Goal: Task Accomplishment & Management: Complete application form

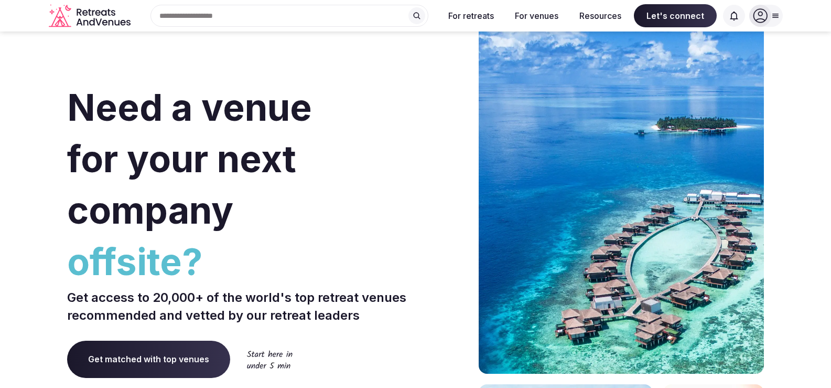
scroll to position [199, 0]
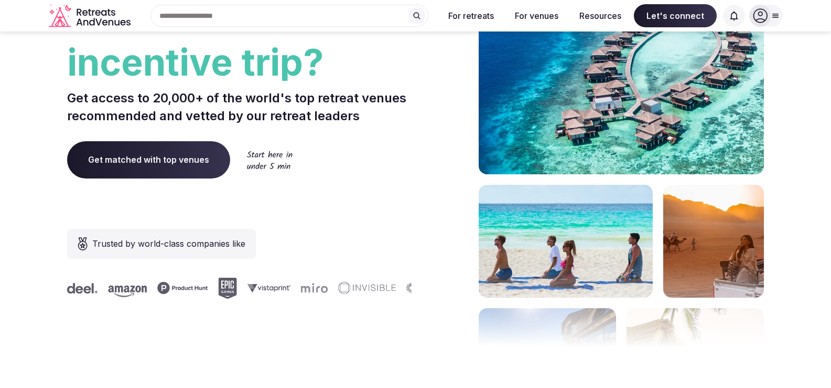
click at [134, 164] on span "Get matched with top venues" at bounding box center [148, 159] width 163 height 37
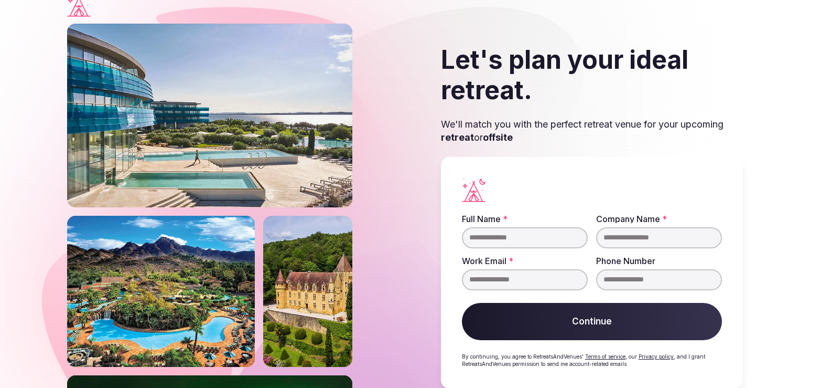
scroll to position [36, 0]
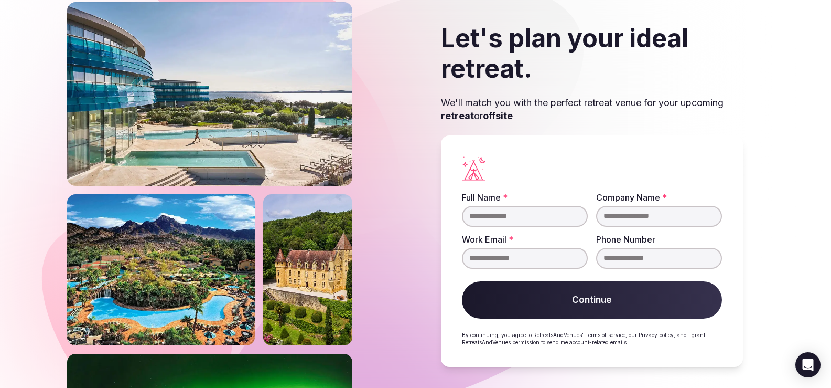
click at [510, 220] on input "Full Name *" at bounding box center [525, 216] width 126 height 21
type input "**********"
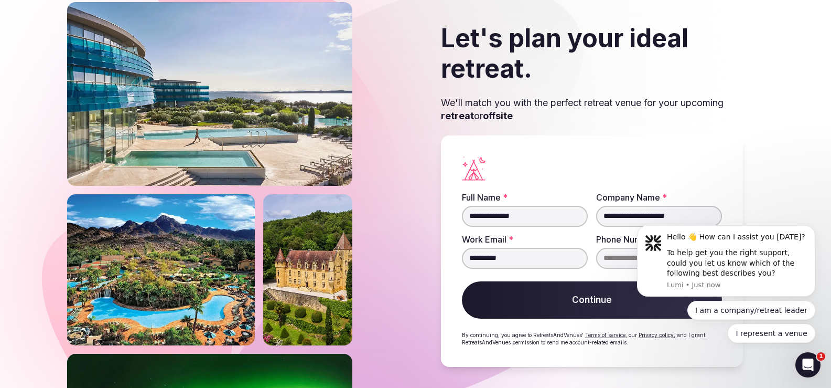
scroll to position [0, 0]
type input "**********"
click at [802, 134] on section "**********" at bounding box center [415, 195] width 831 height 386
click at [585, 318] on button "Continue" at bounding box center [592, 300] width 260 height 38
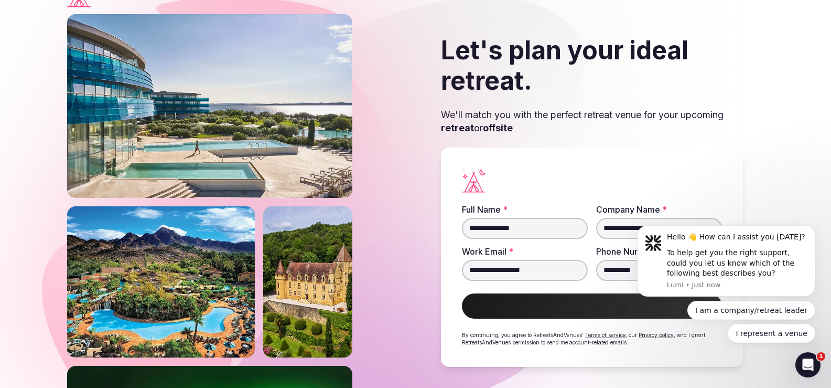
scroll to position [34, 0]
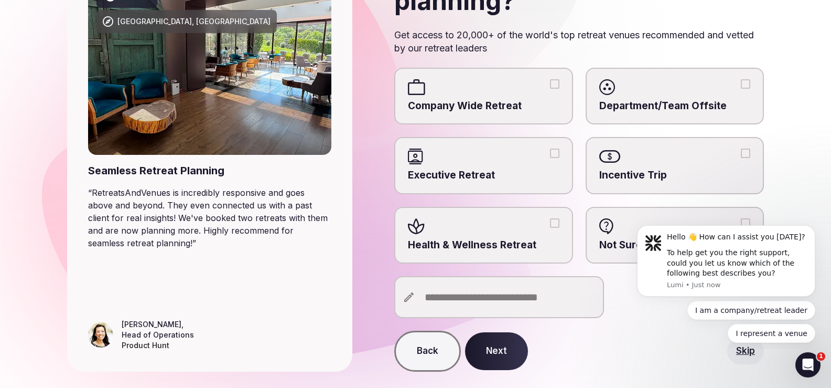
scroll to position [150, 0]
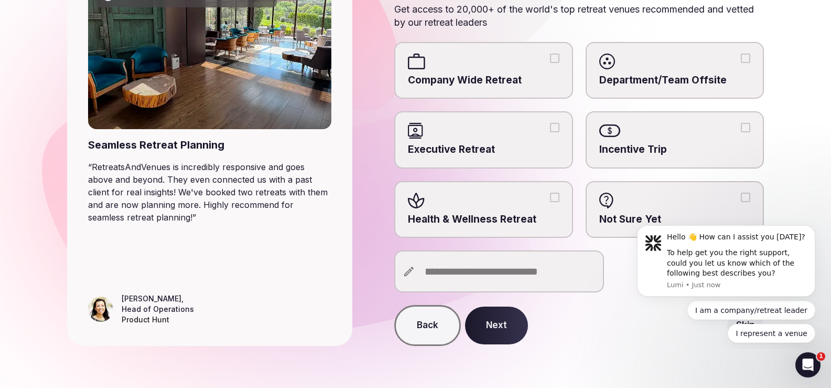
click at [741, 201] on button "Not Sure Yet" at bounding box center [745, 197] width 9 height 9
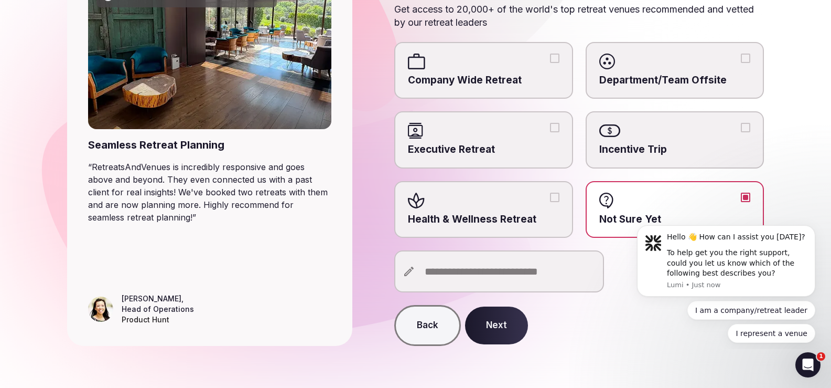
click at [518, 325] on button "Next" at bounding box center [496, 325] width 63 height 38
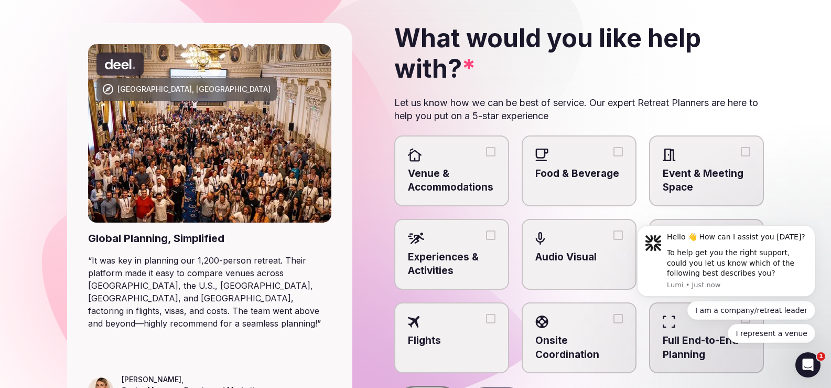
scroll to position [58, 0]
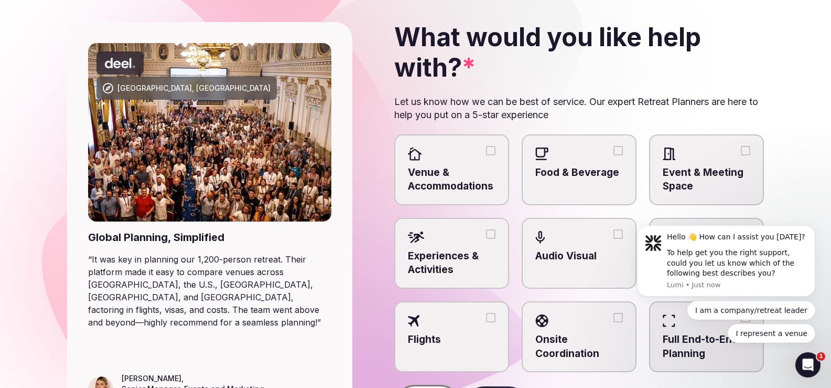
click at [668, 317] on div "I am a company/retreat leader I represent a venue" at bounding box center [726, 322] width 178 height 42
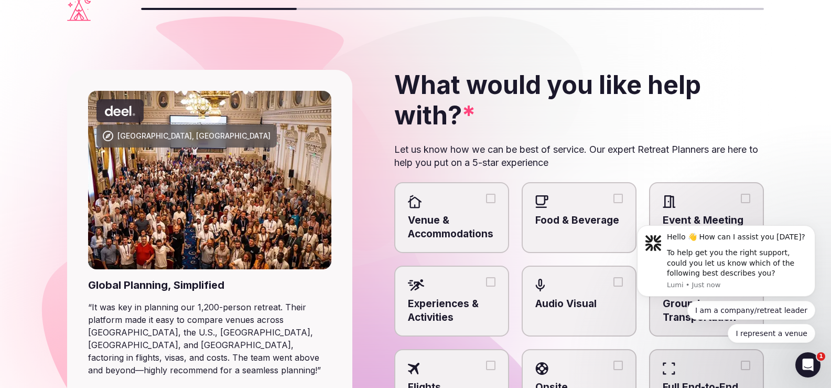
scroll to position [2, 0]
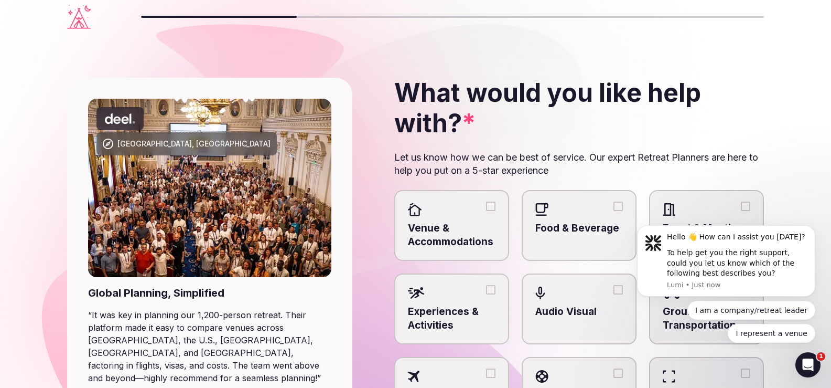
click at [750, 374] on button "Full End-to-End Planning" at bounding box center [745, 372] width 9 height 9
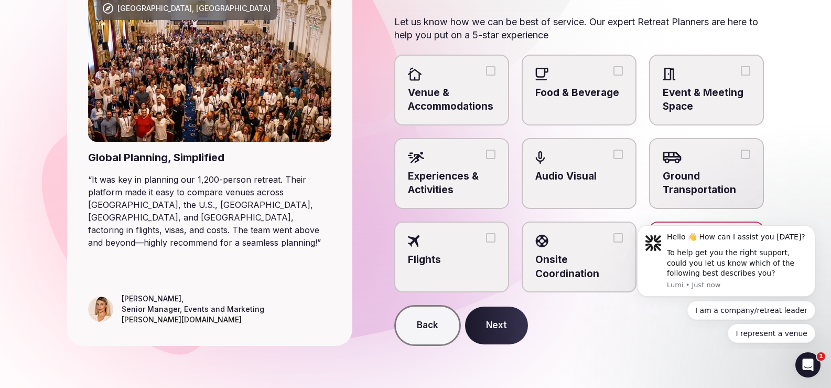
click at [488, 331] on button "Next" at bounding box center [496, 325] width 63 height 38
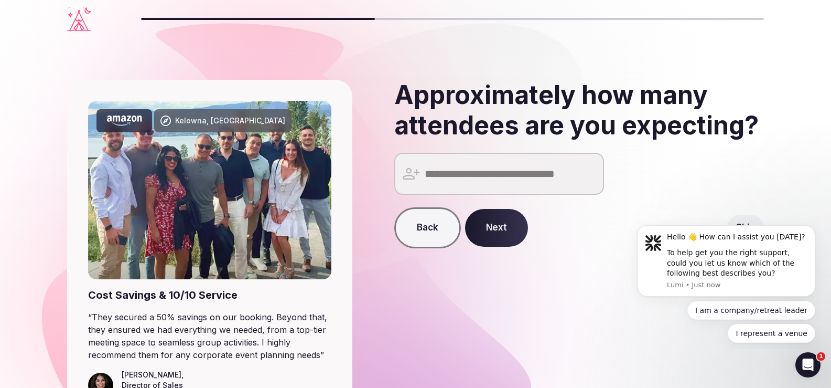
click at [542, 176] on input "number" at bounding box center [499, 174] width 210 height 42
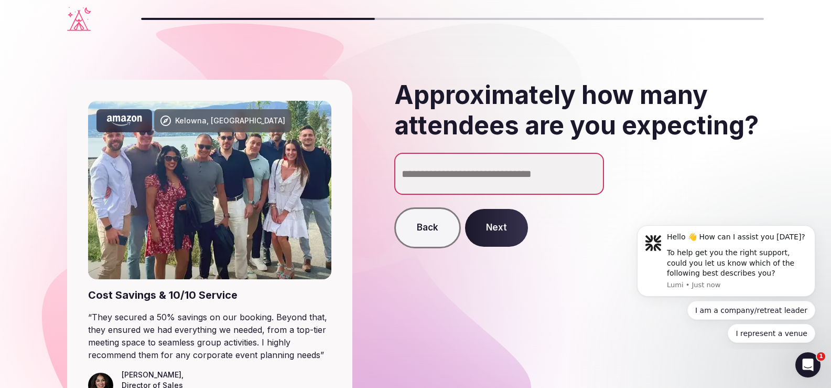
type input "**"
click at [504, 214] on button "Next" at bounding box center [496, 228] width 63 height 38
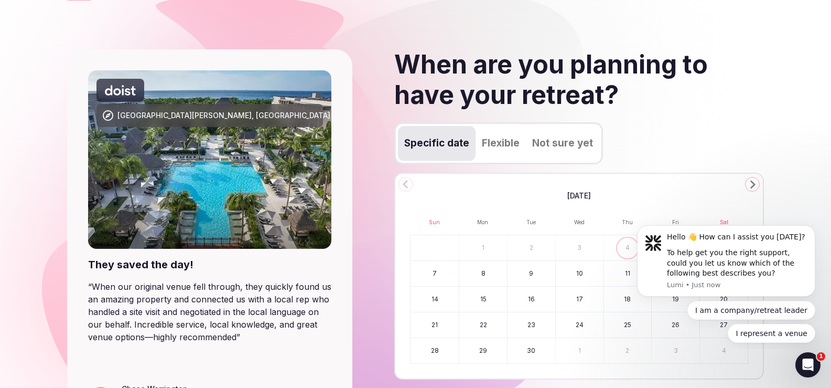
scroll to position [35, 0]
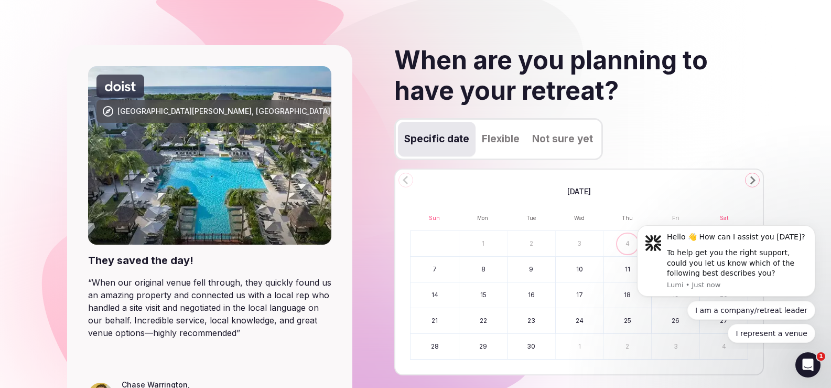
click at [553, 142] on button "Not sure yet" at bounding box center [562, 139] width 73 height 35
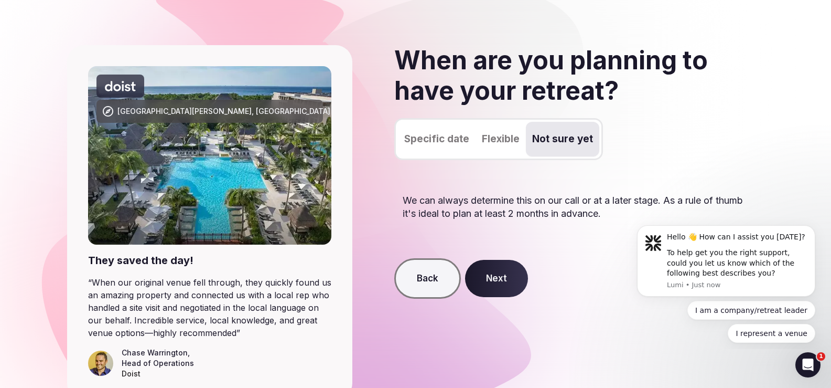
click at [502, 273] on button "Next" at bounding box center [496, 279] width 63 height 38
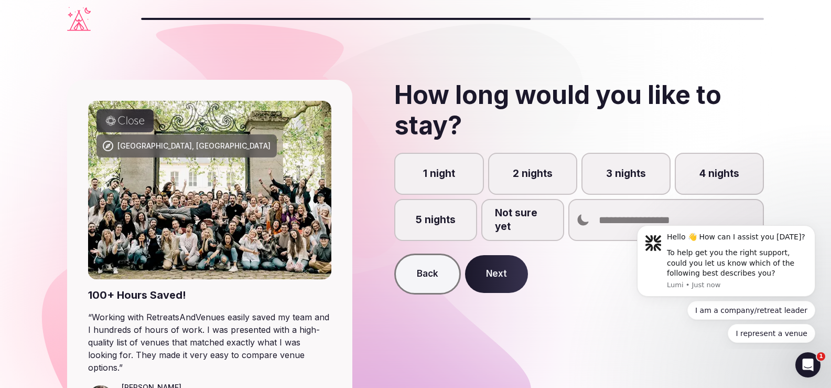
click at [552, 298] on div "How long would you like to stay? 1 night 2 nights 3 nights 4 nights 5 nights No…" at bounding box center [562, 257] width 403 height 355
click at [603, 223] on input "number" at bounding box center [667, 220] width 196 height 42
type input "*"
click at [442, 164] on label "1 night" at bounding box center [438, 174] width 89 height 42
click at [442, 174] on button "1 night" at bounding box center [444, 179] width 10 height 10
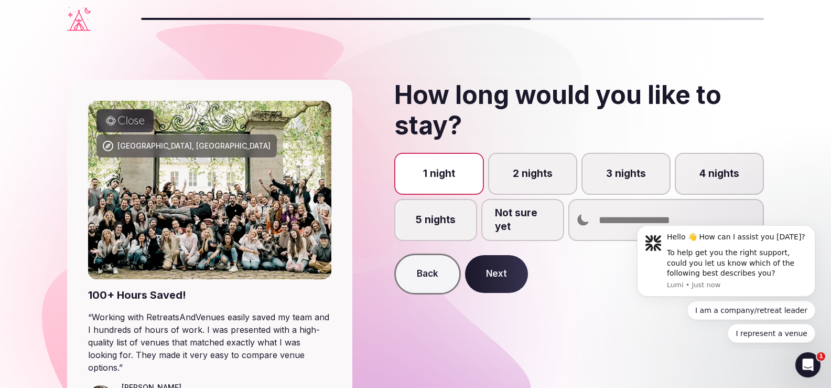
scroll to position [5, 0]
click at [500, 274] on button "Next" at bounding box center [496, 274] width 63 height 38
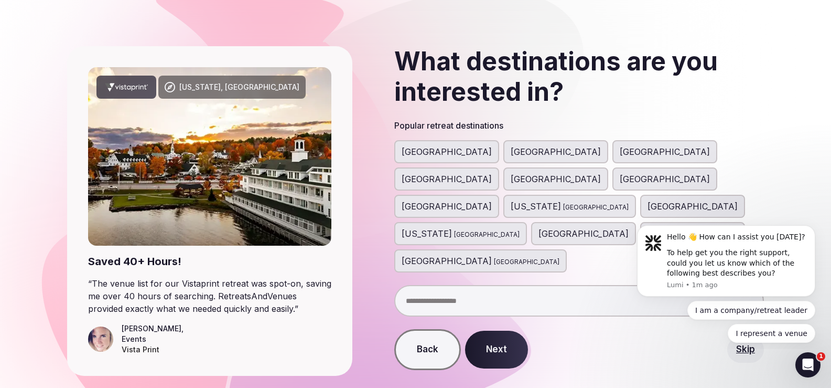
scroll to position [40, 0]
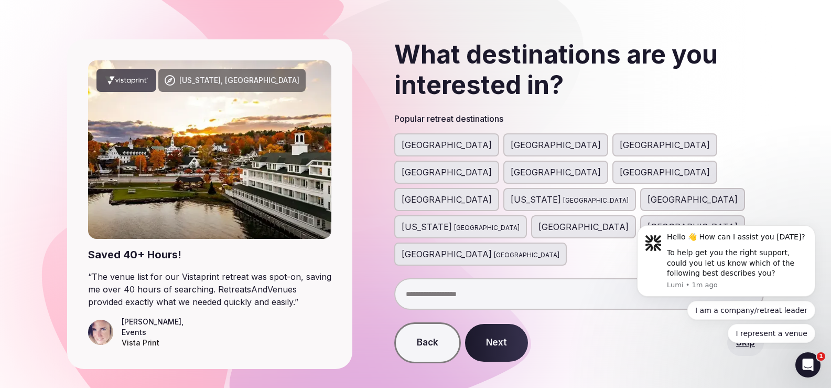
click at [489, 278] on input "text" at bounding box center [579, 293] width 370 height 31
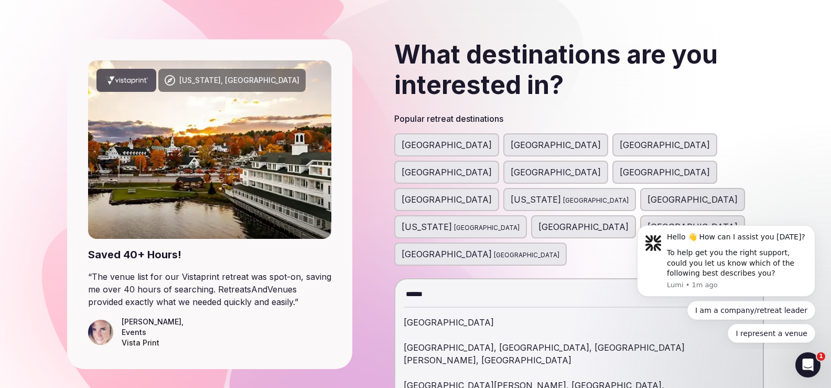
type input "******"
click at [496, 310] on div "[GEOGRAPHIC_DATA]" at bounding box center [579, 322] width 351 height 25
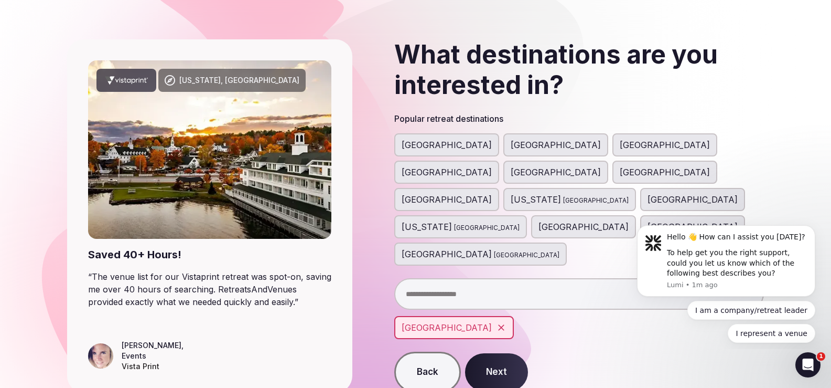
click at [472, 278] on input "text" at bounding box center [579, 293] width 370 height 31
click at [485, 353] on button "Next" at bounding box center [496, 372] width 63 height 38
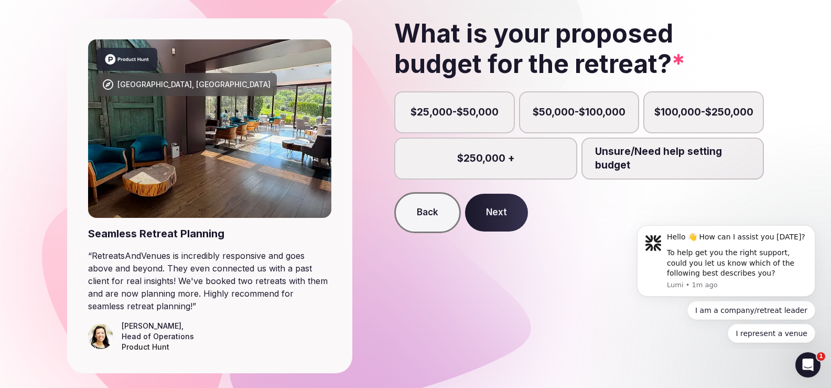
scroll to position [89, 0]
